Goal: Information Seeking & Learning: Learn about a topic

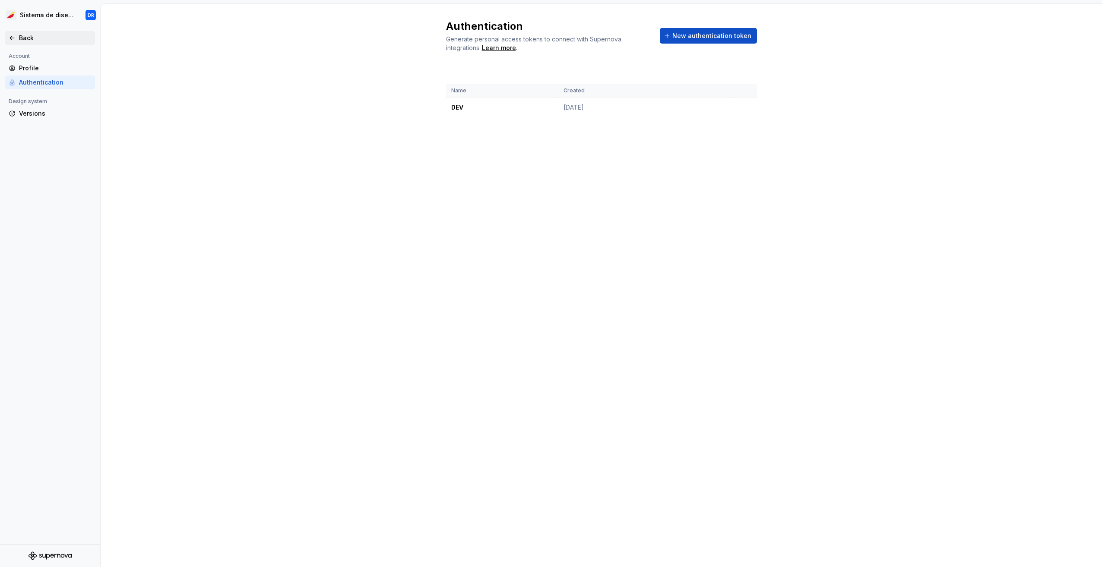
click at [36, 37] on div "Back" at bounding box center [55, 38] width 73 height 9
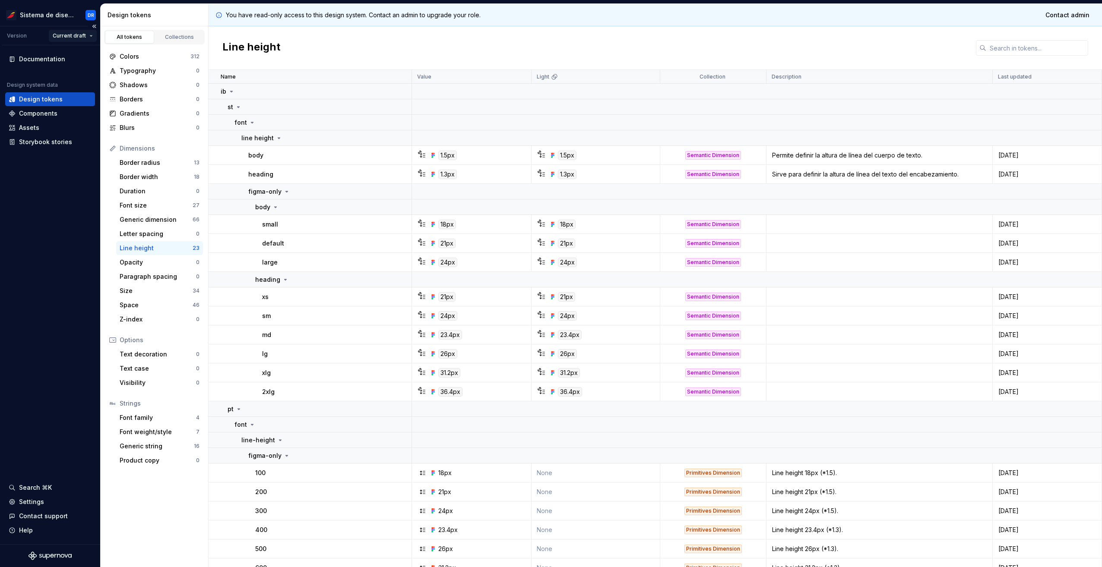
click at [84, 34] on html "Sistema de diseño Iberia DR Version Current draft Documentation Design system d…" at bounding box center [551, 283] width 1102 height 567
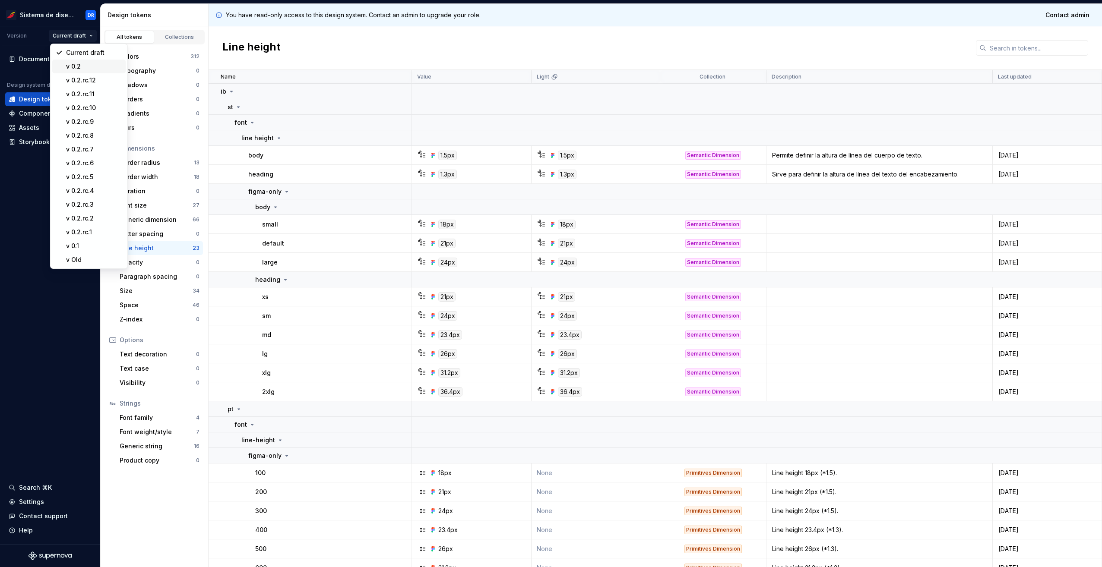
click at [84, 67] on div "v 0.2" at bounding box center [94, 66] width 56 height 9
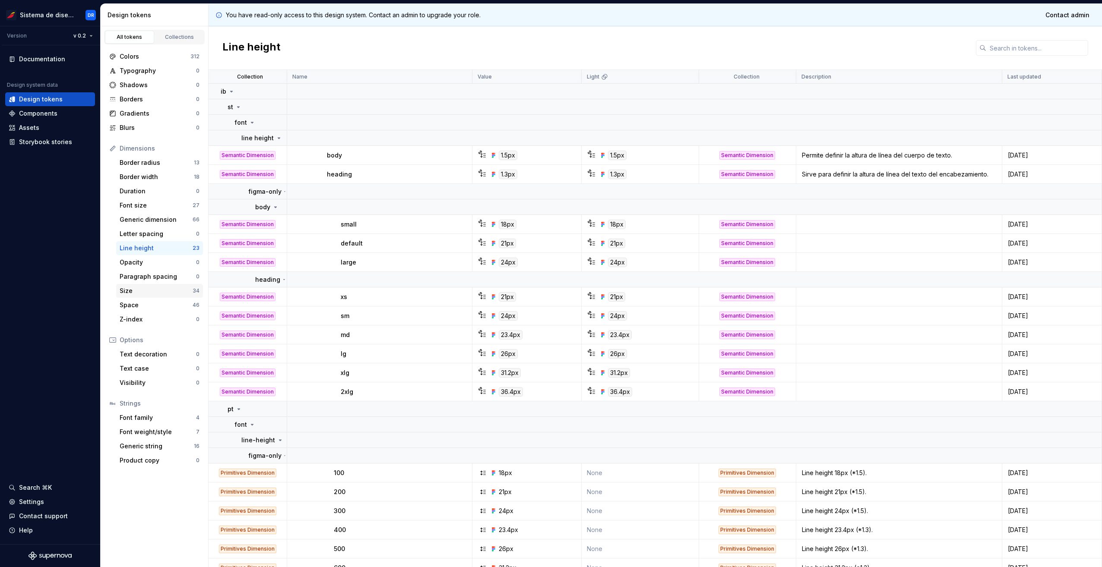
click at [161, 290] on div "Size" at bounding box center [156, 291] width 73 height 9
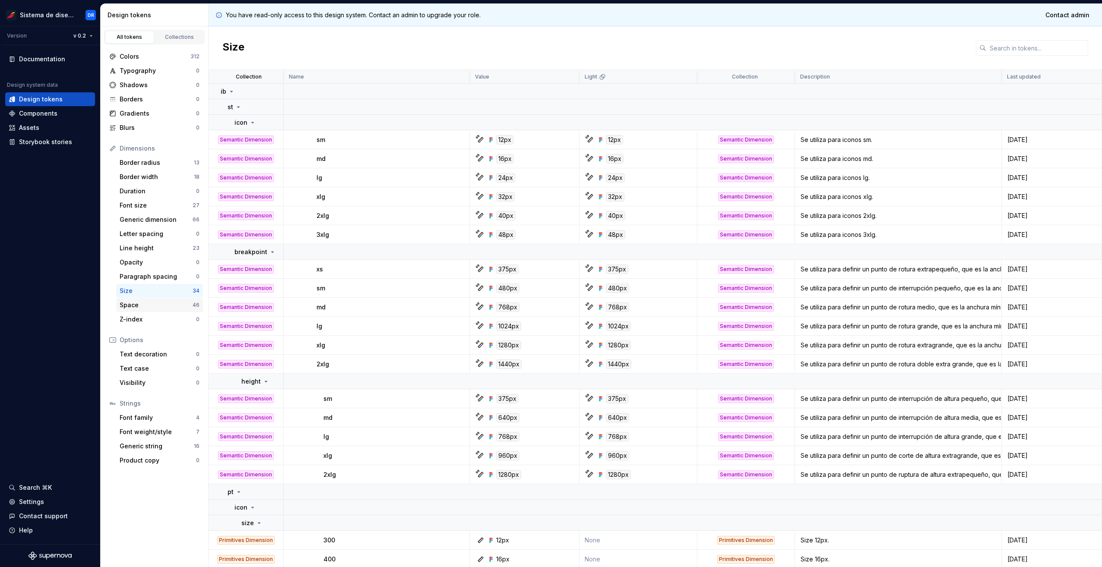
click at [163, 302] on div "Space" at bounding box center [156, 305] width 73 height 9
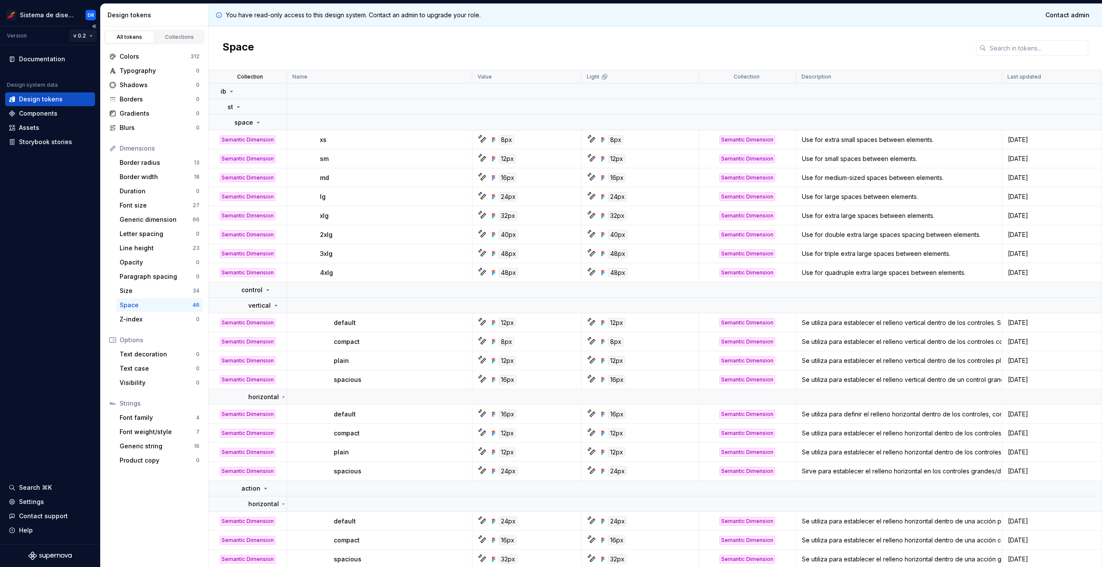
click at [76, 36] on html "Sistema de diseño Iberia DR Version v 0.2 Documentation Design system data Desi…" at bounding box center [551, 283] width 1102 height 567
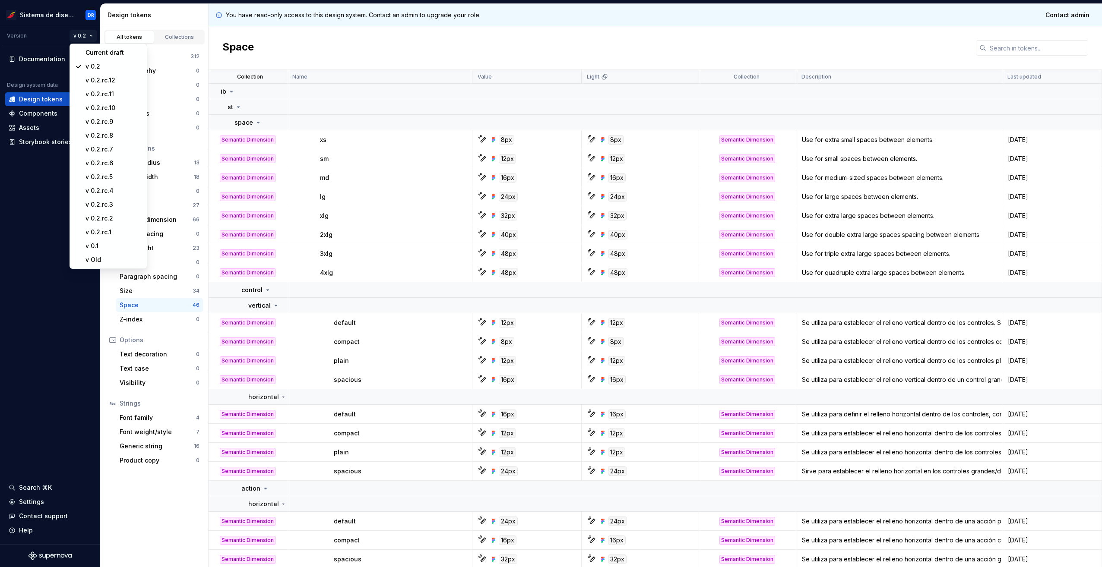
click at [40, 186] on html "Sistema de diseño Iberia DR Version v 0.2 Documentation Design system data Desi…" at bounding box center [551, 283] width 1102 height 567
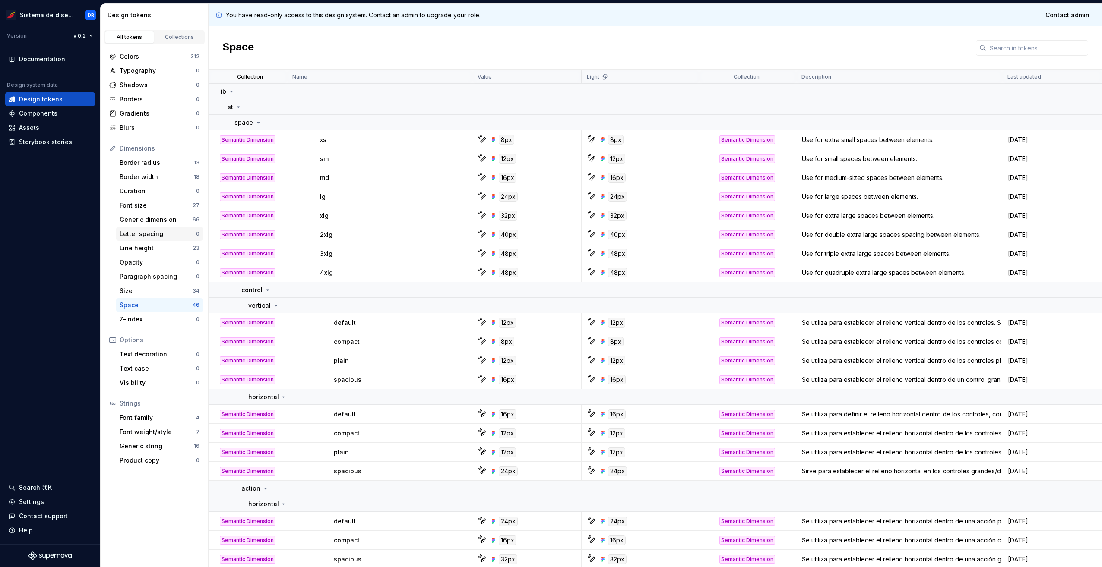
click at [148, 229] on div "Letter spacing 0" at bounding box center [159, 234] width 87 height 14
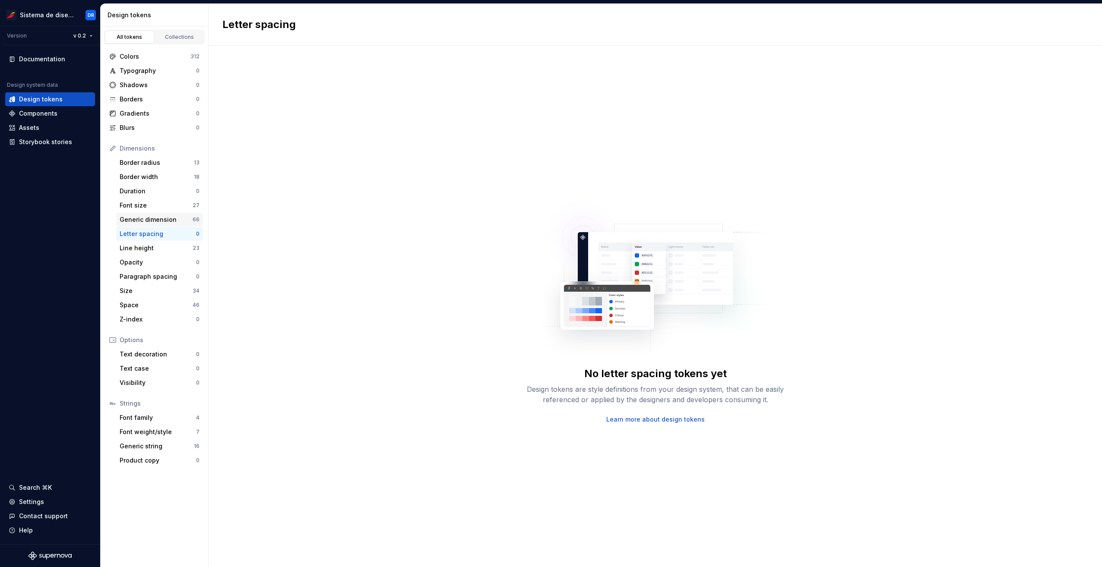
click at [176, 218] on div "Generic dimension" at bounding box center [156, 219] width 73 height 9
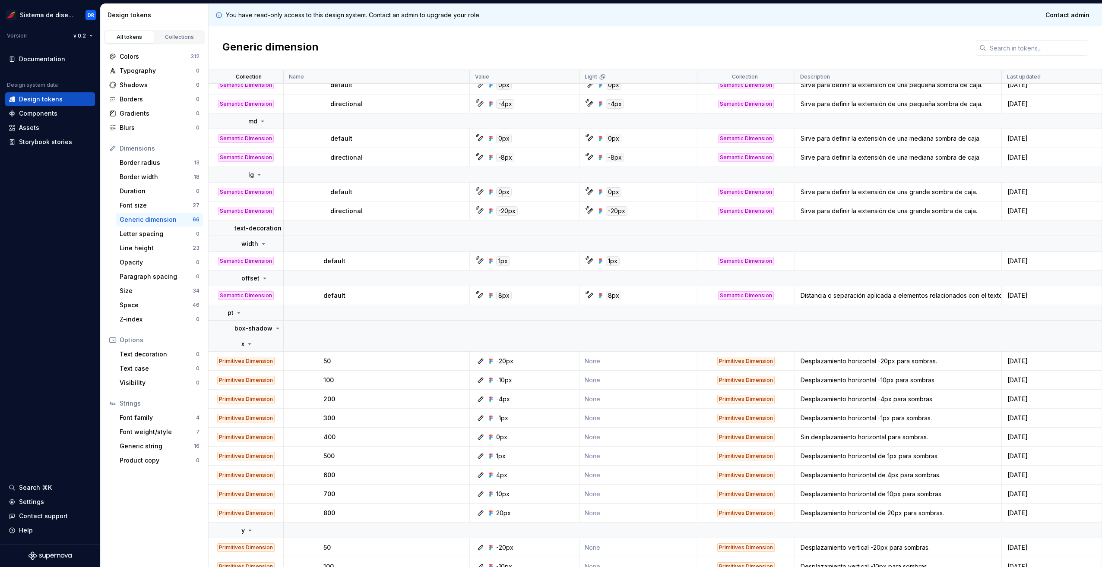
scroll to position [950, 0]
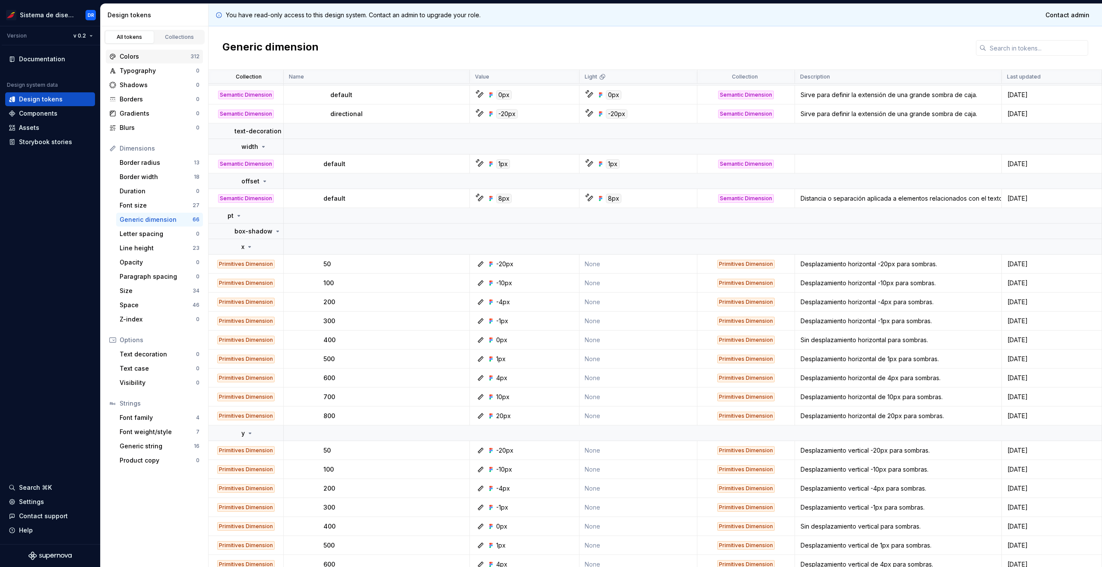
click at [149, 54] on div "Colors" at bounding box center [155, 56] width 71 height 9
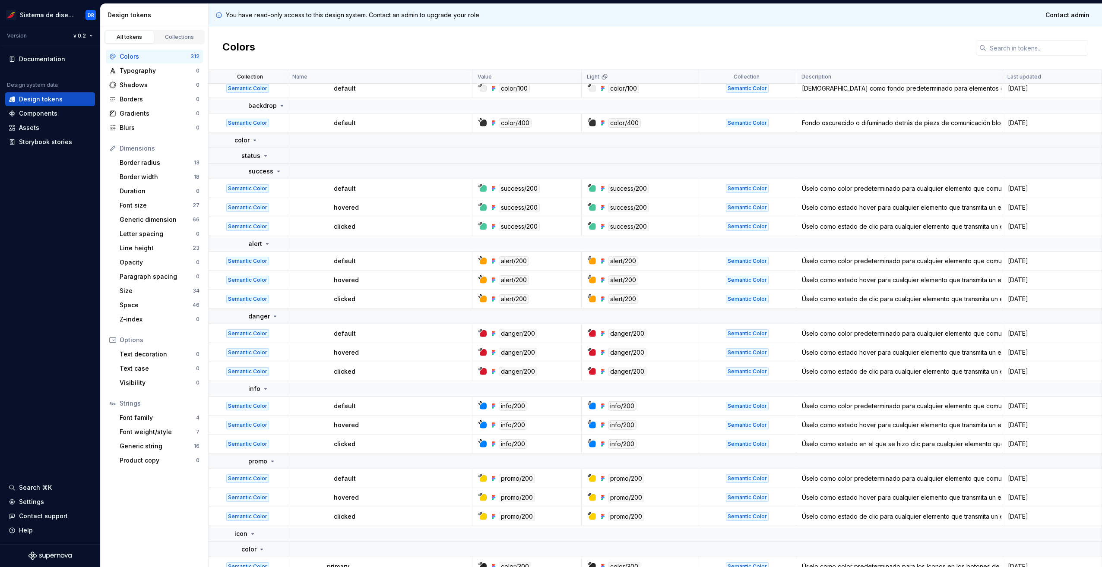
scroll to position [604, 0]
